Goal: Task Accomplishment & Management: Use online tool/utility

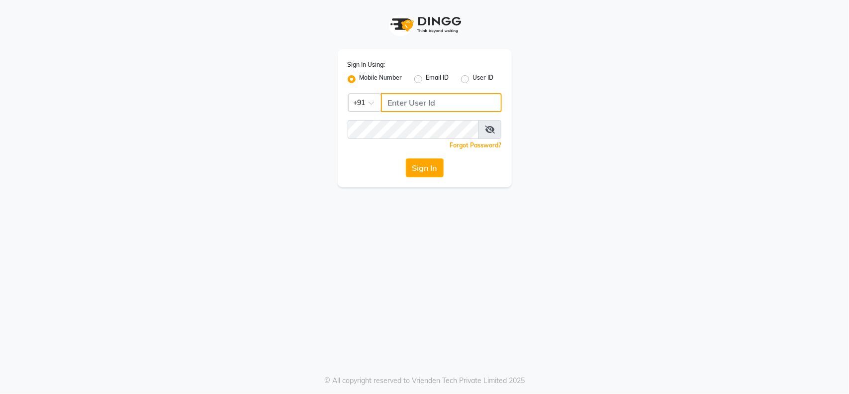
click at [435, 99] on input "Username" at bounding box center [441, 102] width 121 height 19
type input "9982351111"
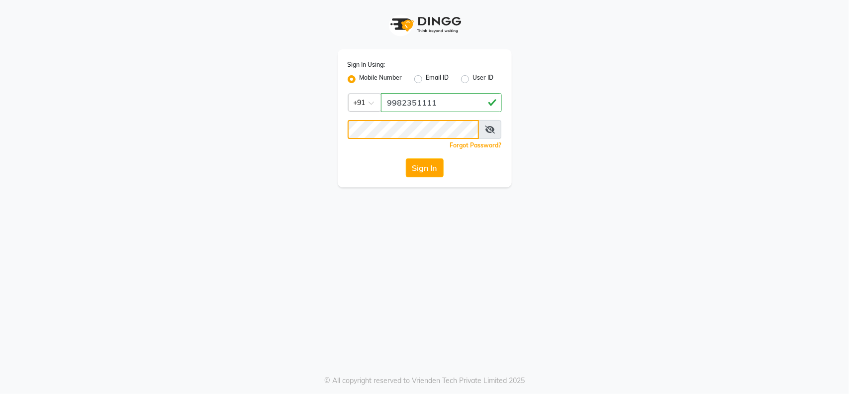
click at [406, 158] on button "Sign In" at bounding box center [425, 167] width 38 height 19
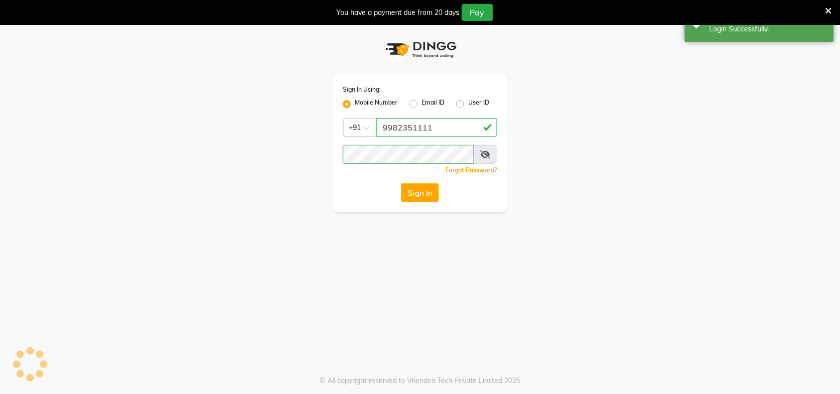
select select "service"
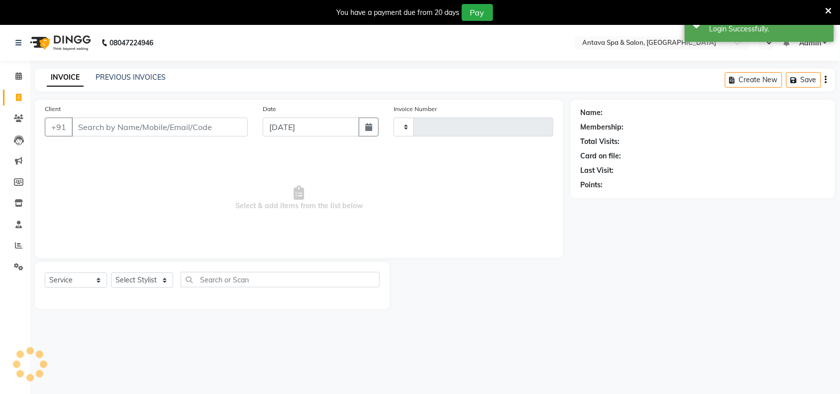
type input "0847"
select select "en"
select select "5663"
click at [143, 73] on link "PREVIOUS INVOICES" at bounding box center [131, 77] width 70 height 9
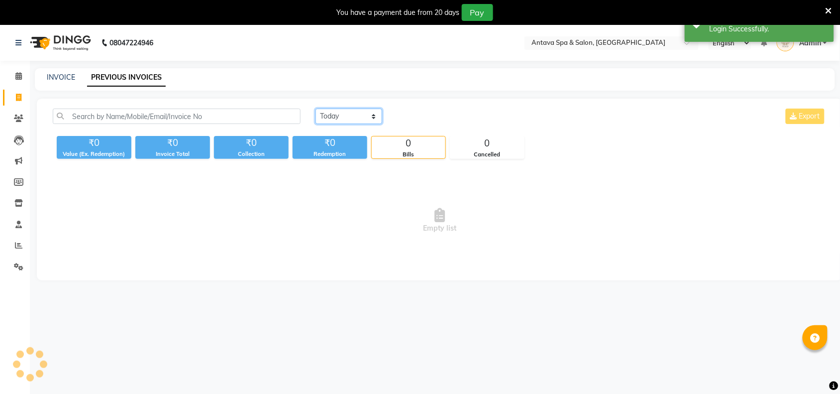
click at [348, 113] on select "[DATE] [DATE] Custom Range" at bounding box center [348, 115] width 67 height 15
select select "range"
click at [315, 108] on select "[DATE] [DATE] Custom Range" at bounding box center [348, 115] width 67 height 15
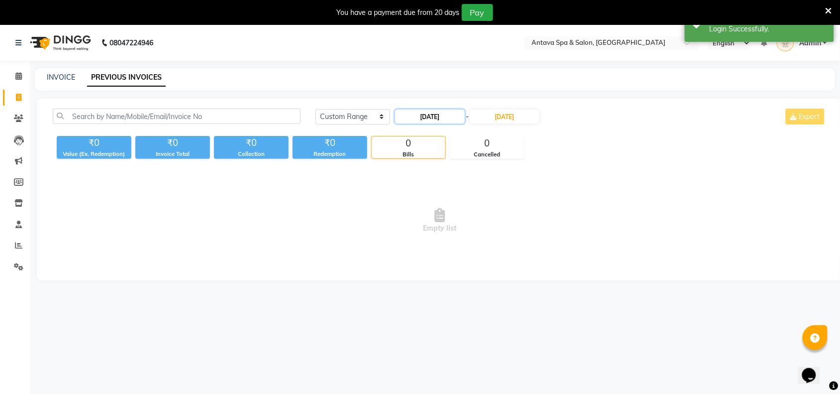
click at [455, 114] on input "[DATE]" at bounding box center [430, 116] width 70 height 14
select select "9"
select select "2025"
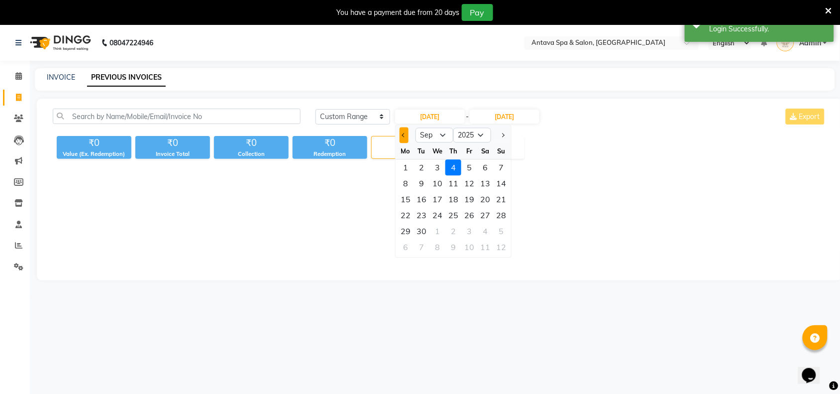
click at [406, 135] on span "Previous month" at bounding box center [404, 135] width 4 height 4
select select "8"
click at [473, 163] on div "1" at bounding box center [469, 168] width 16 height 16
type input "[DATE]"
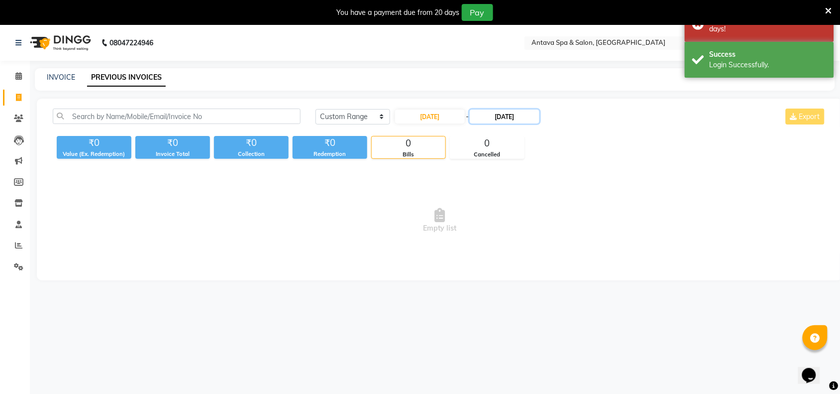
click at [500, 120] on input "[DATE]" at bounding box center [505, 116] width 70 height 14
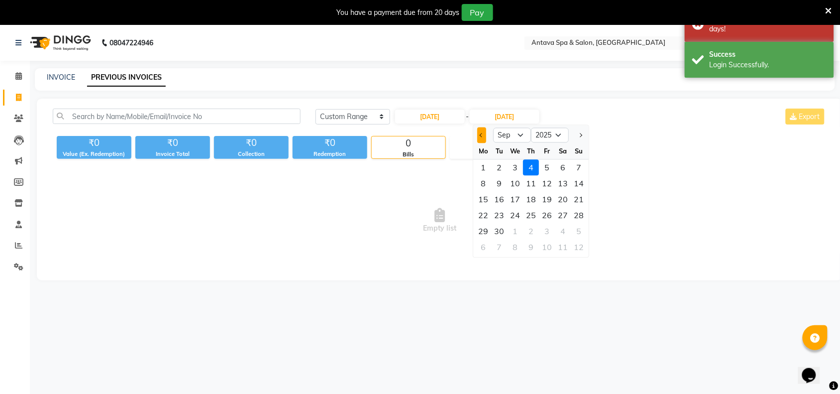
drag, startPoint x: 476, startPoint y: 138, endPoint x: 484, endPoint y: 139, distance: 8.6
click at [476, 138] on div at bounding box center [484, 135] width 20 height 16
click at [483, 136] on span "Previous month" at bounding box center [482, 135] width 4 height 4
select select "8"
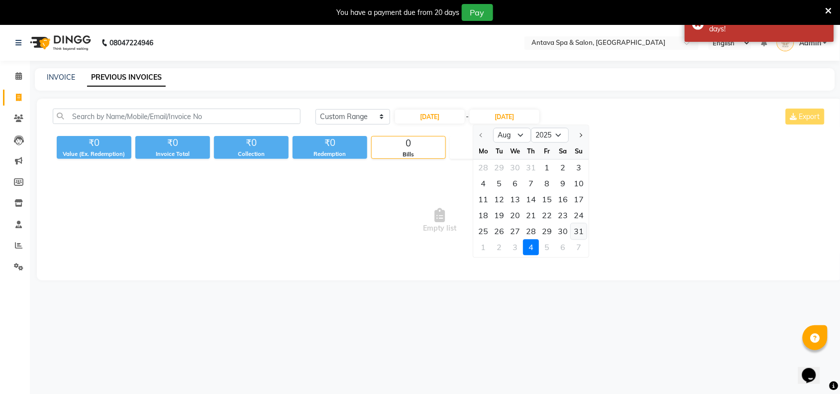
click at [580, 232] on div "31" at bounding box center [579, 231] width 16 height 16
type input "[DATE]"
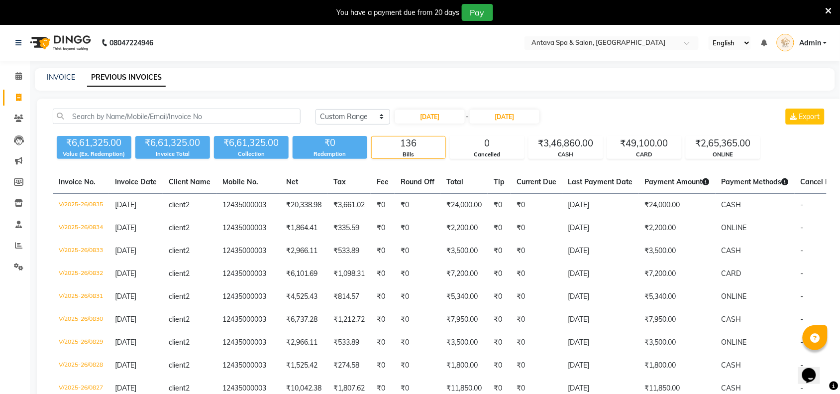
click at [71, 83] on div "INVOICE PREVIOUS INVOICES" at bounding box center [435, 79] width 800 height 22
click at [69, 81] on link "INVOICE" at bounding box center [61, 77] width 28 height 9
select select "service"
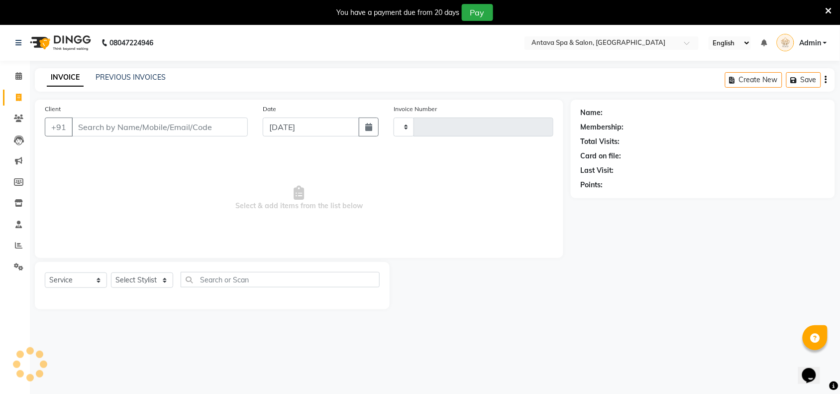
scroll to position [25, 0]
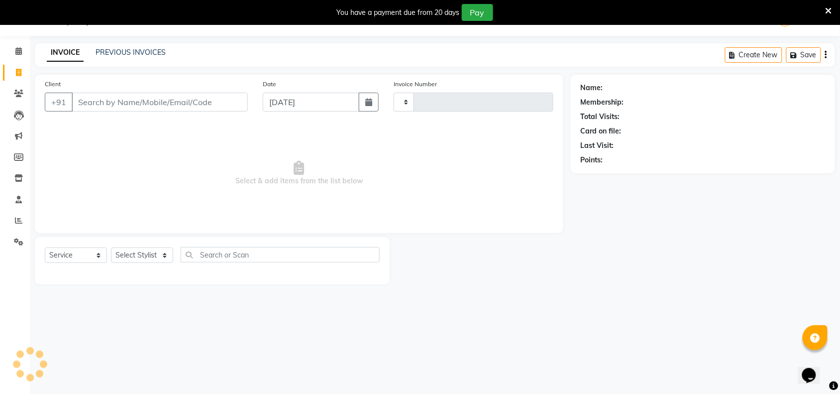
type input "0847"
select select "5663"
select select "package"
select select "41525"
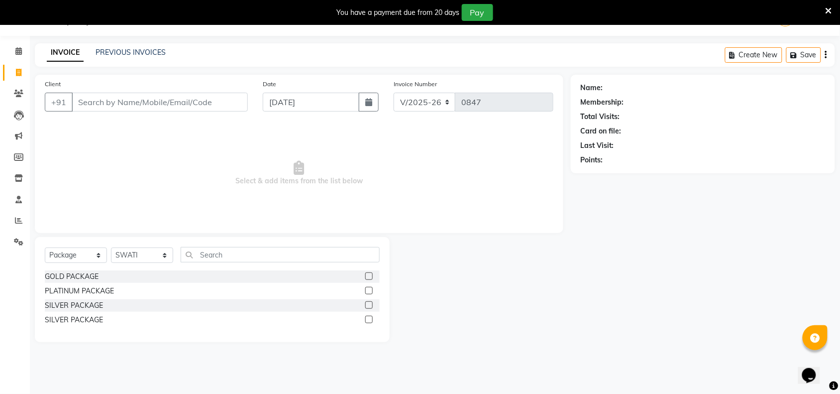
click at [834, 12] on div "You have a payment due from 20 days Pay" at bounding box center [420, 12] width 840 height 25
click at [831, 11] on icon at bounding box center [828, 10] width 6 height 9
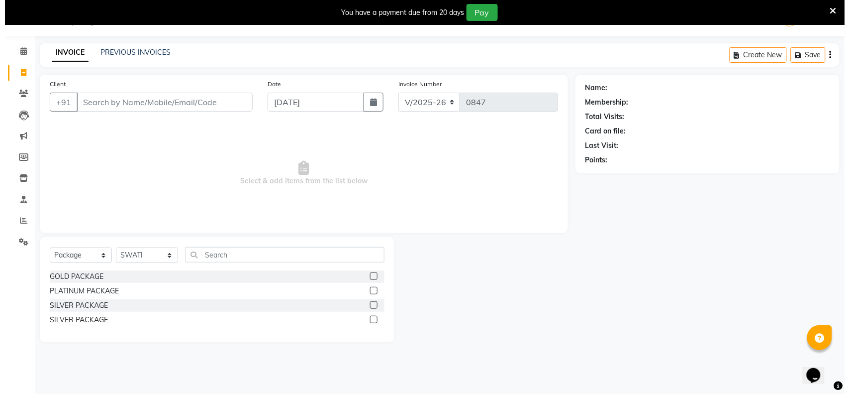
scroll to position [0, 0]
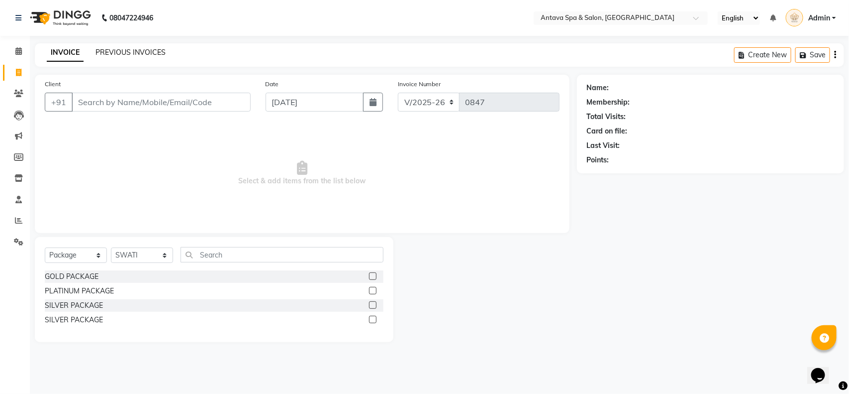
click at [143, 53] on link "PREVIOUS INVOICES" at bounding box center [131, 52] width 70 height 9
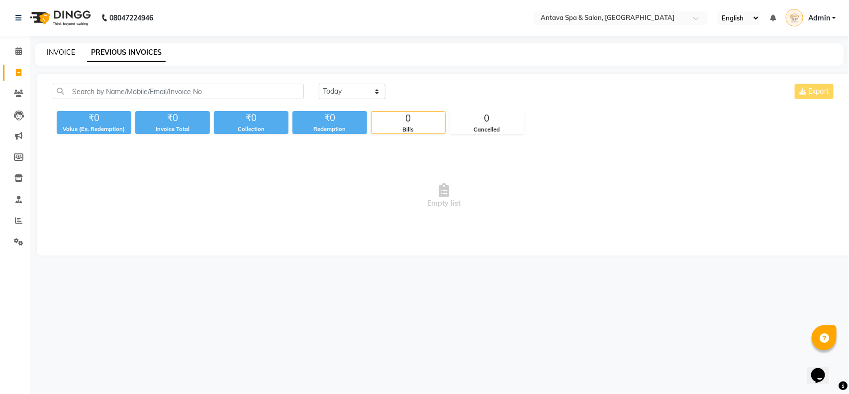
click at [56, 51] on link "INVOICE" at bounding box center [61, 52] width 28 height 9
select select "service"
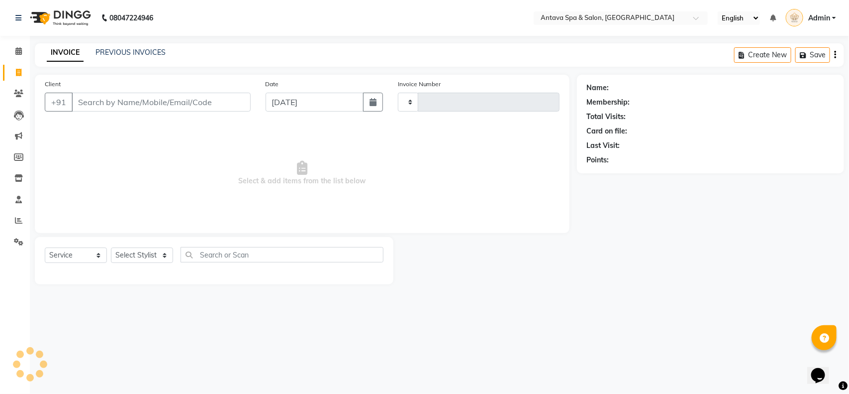
type input "0847"
select select "5663"
select select "package"
select select "41525"
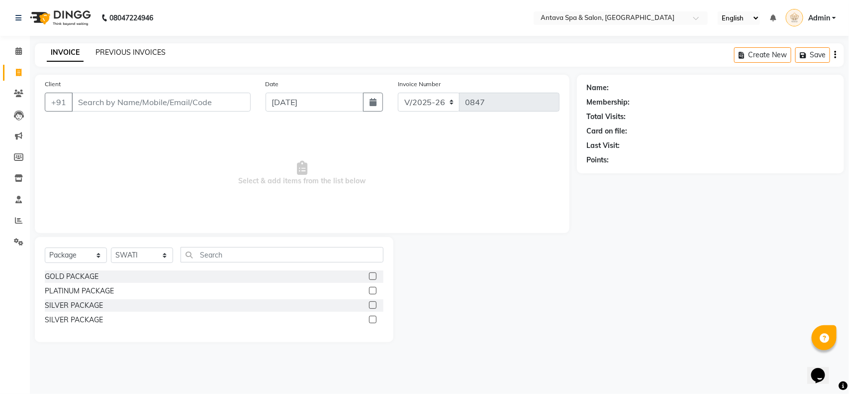
click at [143, 49] on link "PREVIOUS INVOICES" at bounding box center [131, 52] width 70 height 9
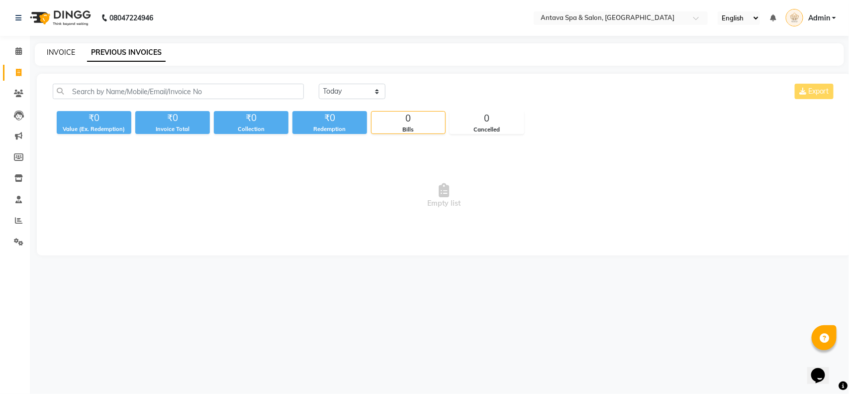
click at [67, 49] on link "INVOICE" at bounding box center [61, 52] width 28 height 9
select select "service"
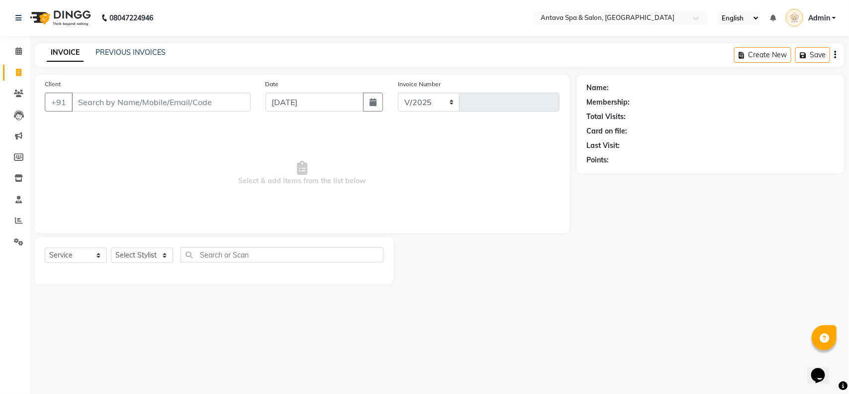
select select "5663"
type input "0847"
select select "package"
select select "41525"
